Goal: Task Accomplishment & Management: Complete application form

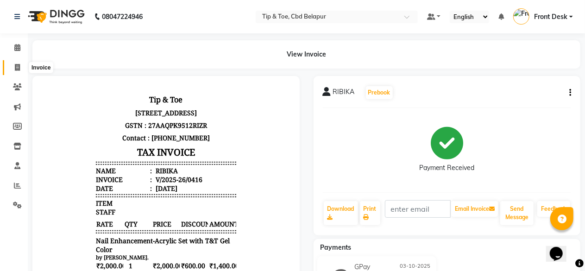
click at [19, 65] on icon at bounding box center [17, 67] width 5 height 7
select select "5812"
select select "service"
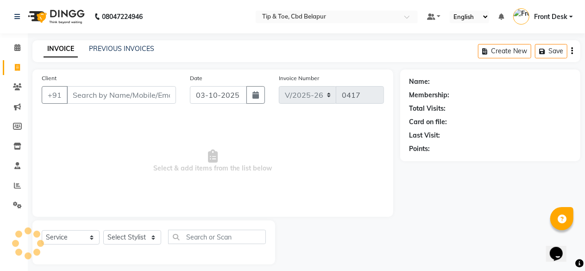
scroll to position [7, 0]
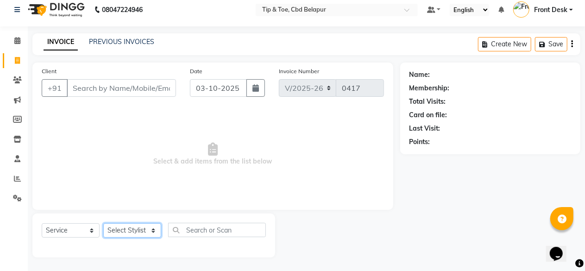
click at [123, 229] on select "Select Stylist Dhanashree Front Desk monish priyanka Sheetal Sheetal Sachdev Th…" at bounding box center [132, 230] width 58 height 14
select select "40372"
click at [103, 223] on select "Select Stylist Dhanashree Front Desk monish priyanka Sheetal Sheetal Sachdev Th…" at bounding box center [132, 230] width 58 height 14
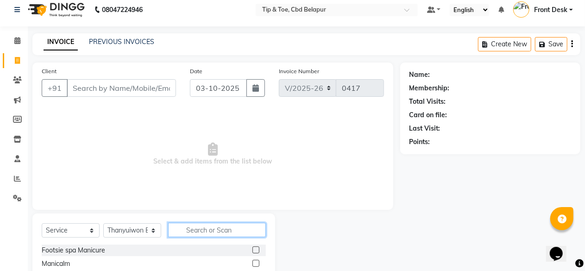
click at [206, 230] on input "text" at bounding box center [217, 230] width 98 height 14
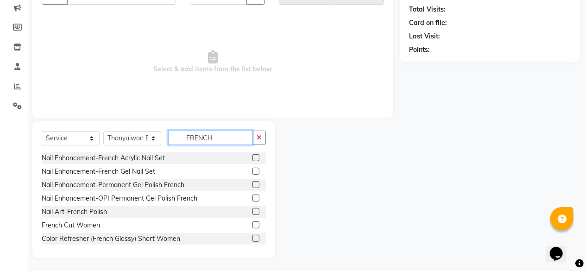
scroll to position [100, 0]
type input "FRENCH"
click at [252, 184] on label at bounding box center [255, 184] width 7 height 7
click at [252, 184] on input "checkbox" at bounding box center [255, 184] width 6 height 6
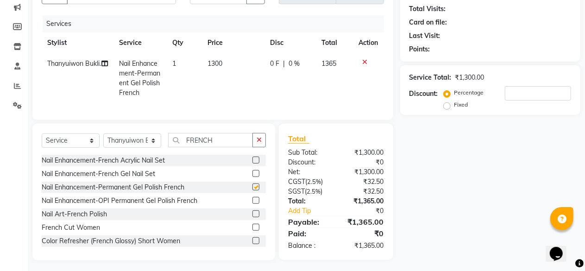
checkbox input "false"
click at [226, 62] on td "1300" at bounding box center [233, 78] width 63 height 50
select select "40372"
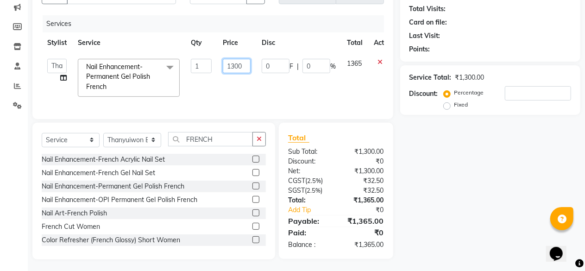
click at [244, 64] on input "1300" at bounding box center [237, 66] width 28 height 14
type input "1350"
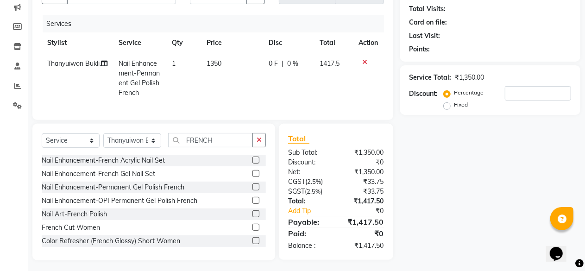
click at [273, 88] on td "0 F | 0 %" at bounding box center [288, 78] width 51 height 50
select select "40372"
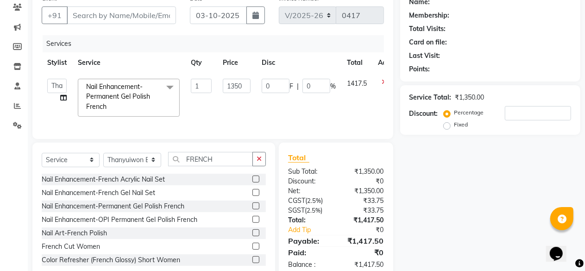
scroll to position [63, 0]
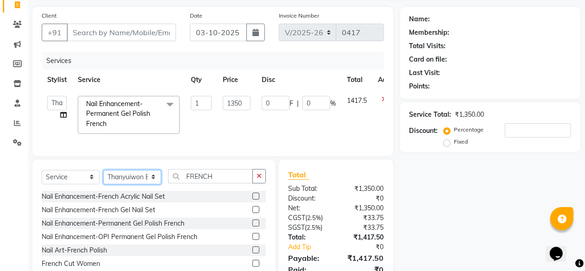
click at [122, 184] on select "Select Stylist Dhanashree Front Desk monish priyanka Sheetal Sheetal Sachdev Th…" at bounding box center [132, 177] width 58 height 14
select select "86291"
click at [103, 177] on select "Select Stylist Dhanashree Front Desk monish priyanka Sheetal Sheetal Sachdev Th…" at bounding box center [132, 177] width 58 height 14
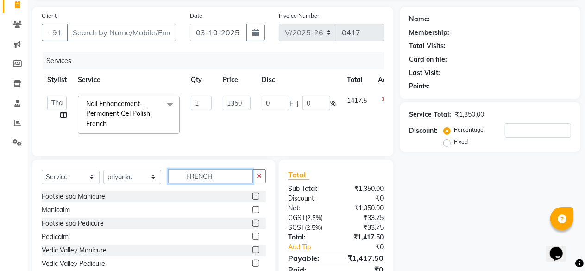
click at [225, 181] on input "FRENCH" at bounding box center [210, 176] width 85 height 14
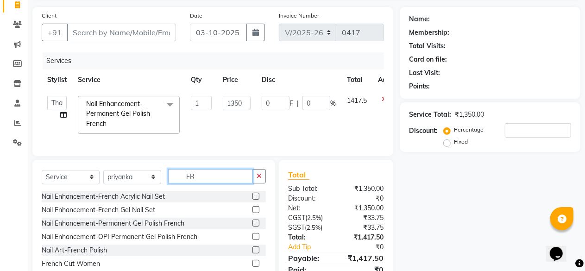
type input "F"
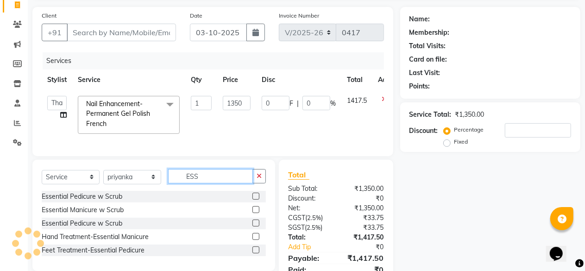
type input "ESS"
click at [257, 253] on label at bounding box center [255, 249] width 7 height 7
click at [257, 253] on input "checkbox" at bounding box center [255, 250] width 6 height 6
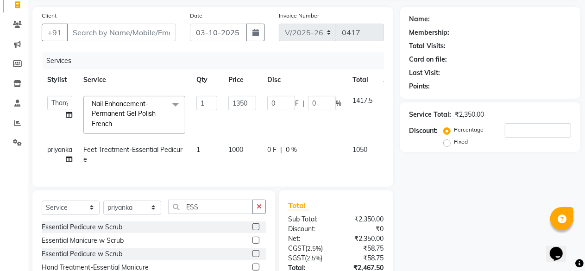
checkbox input "false"
click at [529, 132] on input "number" at bounding box center [538, 130] width 66 height 14
type input "3"
type input "40.5"
type input "3"
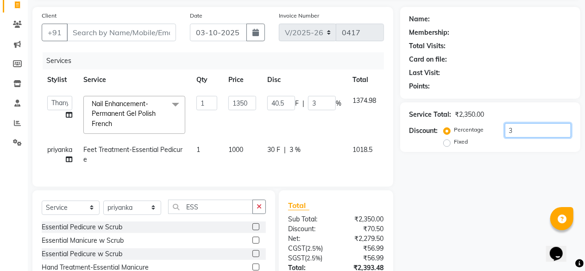
type input "30"
type input "405"
type input "30"
click at [492, 205] on div "Name: Membership: Total Visits: Card on file: Last Visit: Points: Service Total…" at bounding box center [493, 166] width 187 height 319
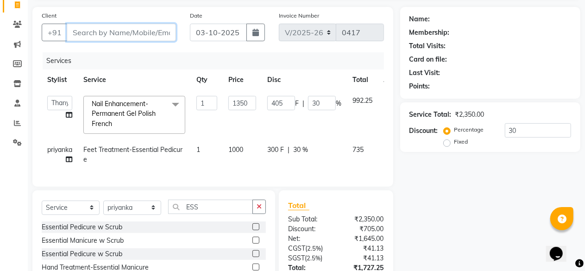
click at [101, 25] on input "Client" at bounding box center [121, 33] width 109 height 18
type input "8"
type input "0"
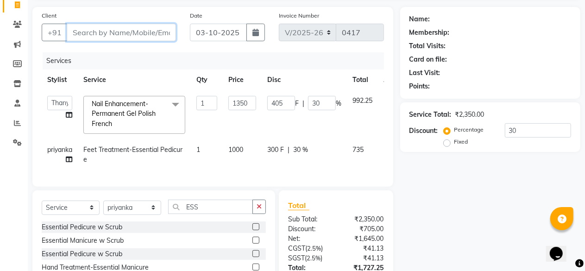
type input "0"
type input "8"
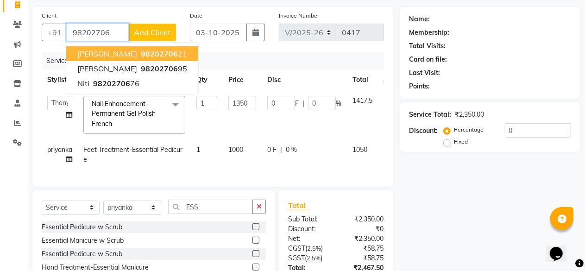
click at [141, 53] on span "98202706" at bounding box center [159, 53] width 37 height 9
type input "9820270621"
type input "270"
type input "20"
select select "1: Object"
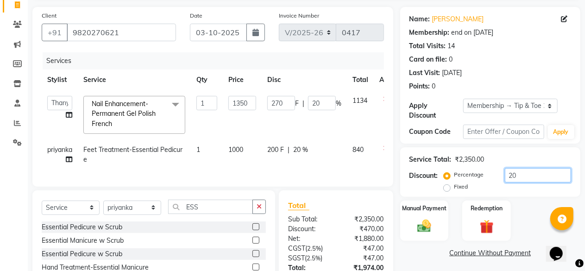
click at [531, 173] on input "20" at bounding box center [538, 175] width 66 height 14
type input "2"
type input "27"
type input "2"
type input "0"
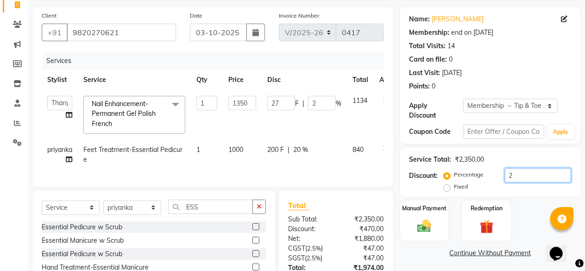
type input "0"
type input "3"
type input "40.5"
type input "3"
type input "30"
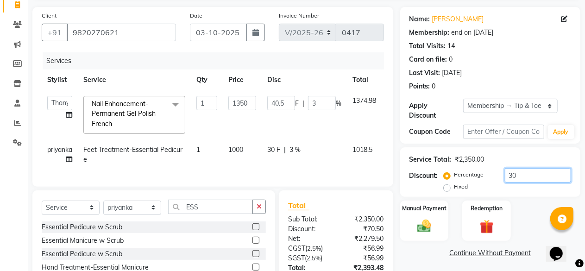
type input "405"
type input "30"
click at [529, 194] on div "Service Total: ₹2,350.00 Discount: Percentage Fixed 30" at bounding box center [490, 172] width 180 height 50
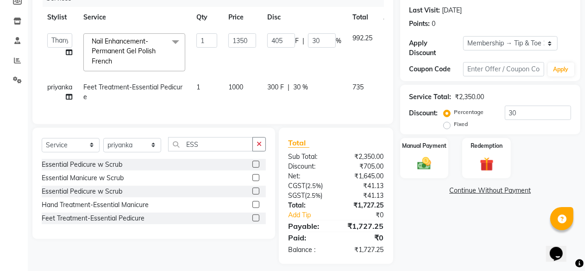
scroll to position [138, 0]
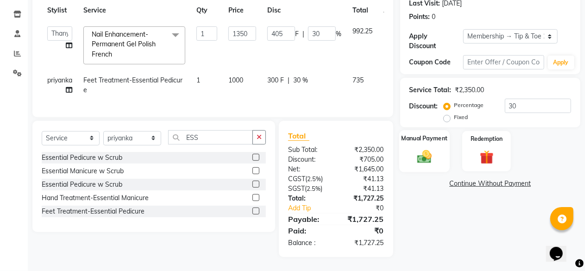
click at [425, 148] on img at bounding box center [425, 156] width 24 height 17
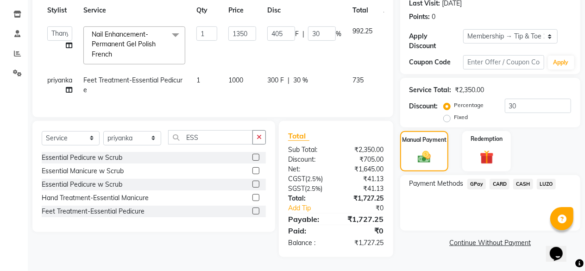
click at [483, 179] on span "GPay" at bounding box center [476, 184] width 19 height 11
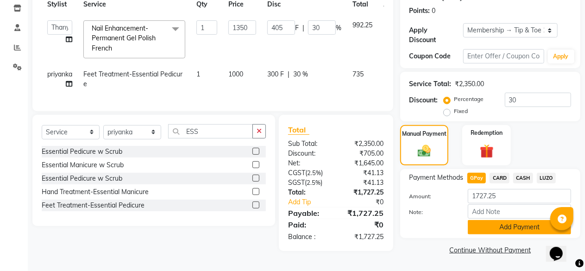
click at [505, 221] on button "Add Payment" at bounding box center [519, 227] width 103 height 14
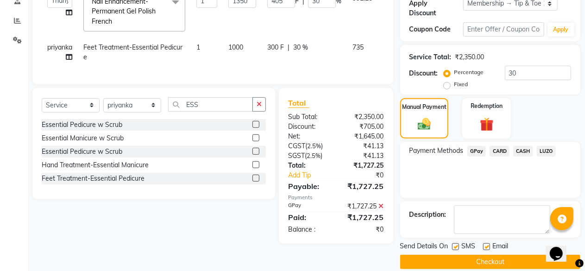
scroll to position [176, 0]
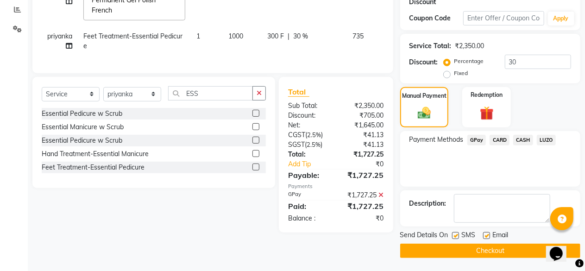
click at [473, 250] on button "Checkout" at bounding box center [490, 251] width 180 height 14
